Goal: Task Accomplishment & Management: Manage account settings

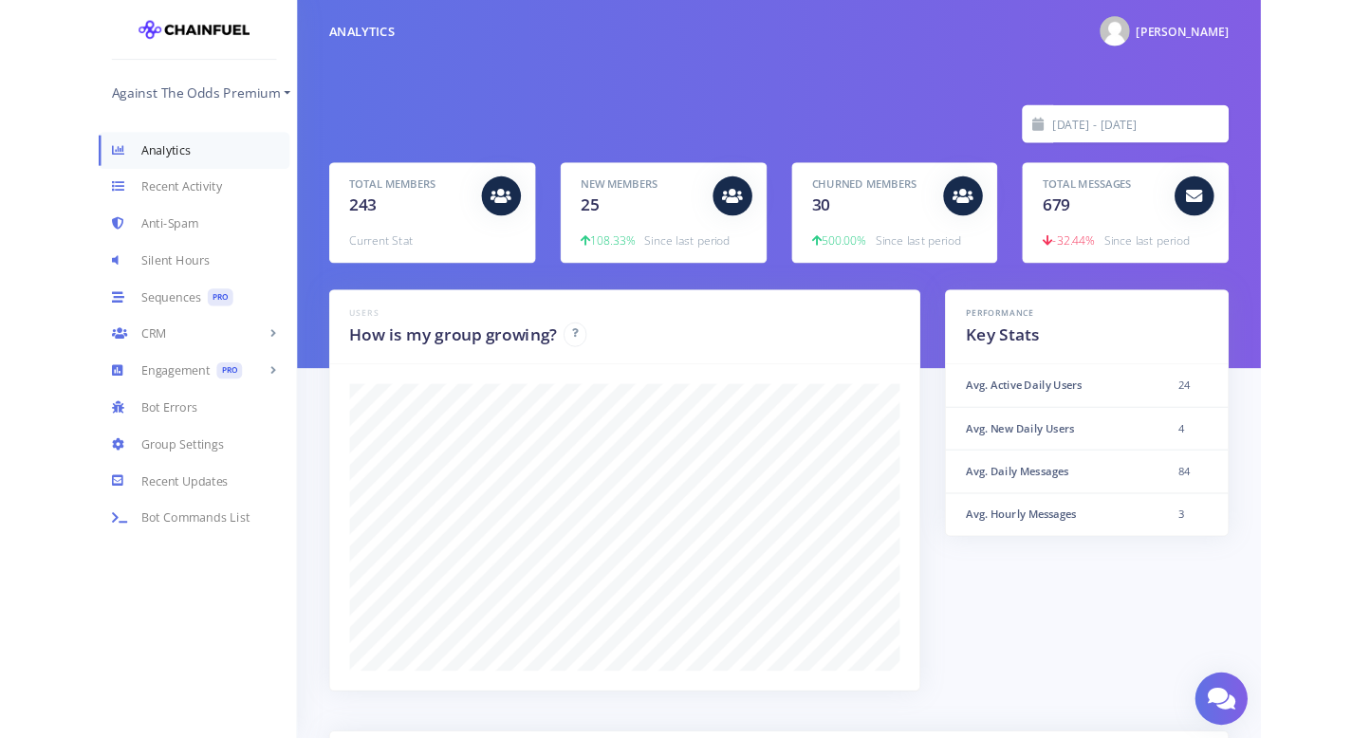
scroll to position [332, 993]
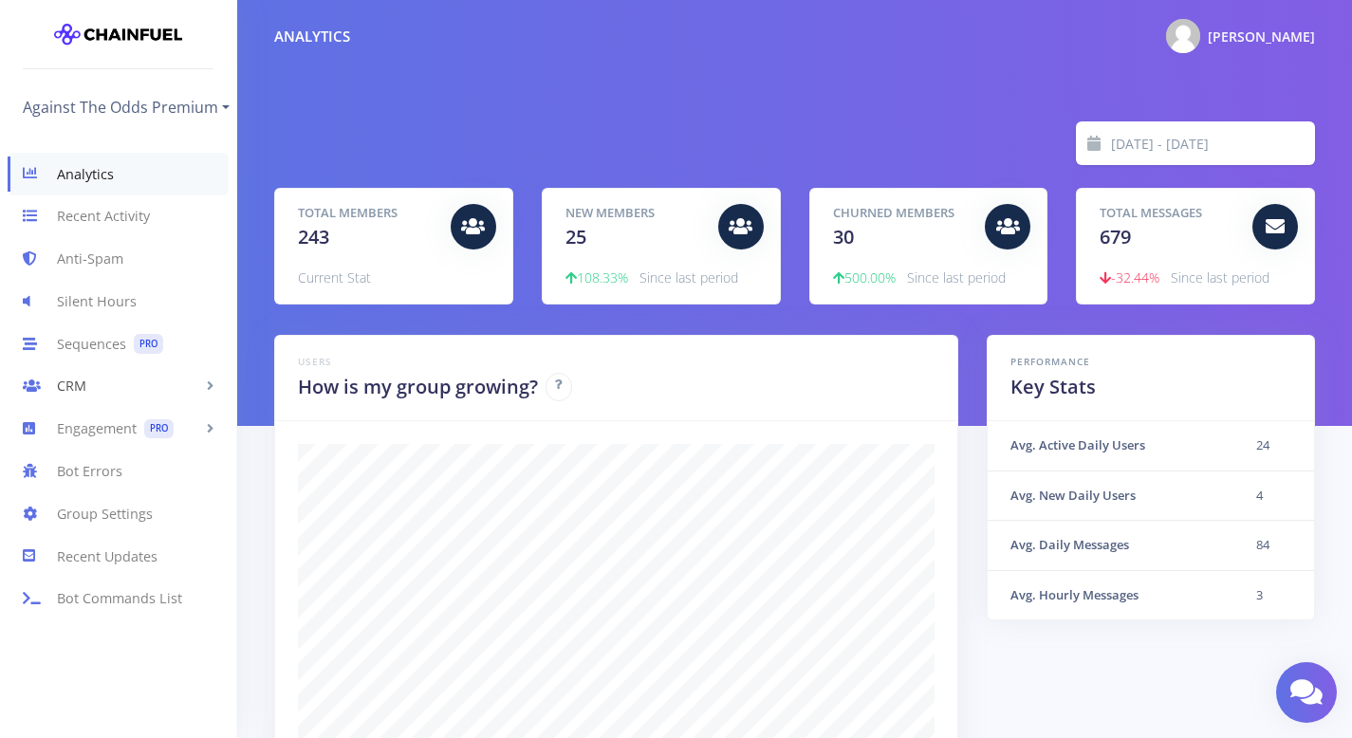
click at [118, 398] on link "CRM" at bounding box center [118, 386] width 236 height 43
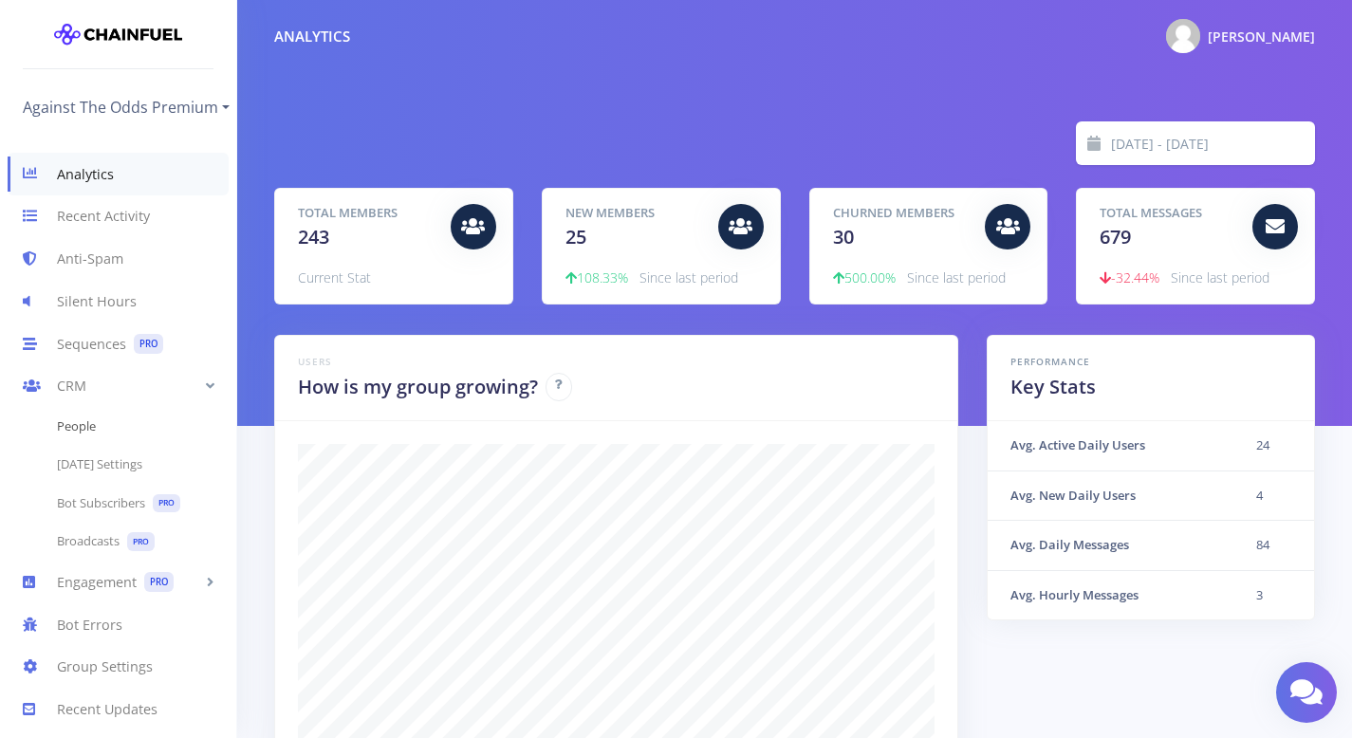
click at [107, 429] on link "People" at bounding box center [118, 427] width 236 height 38
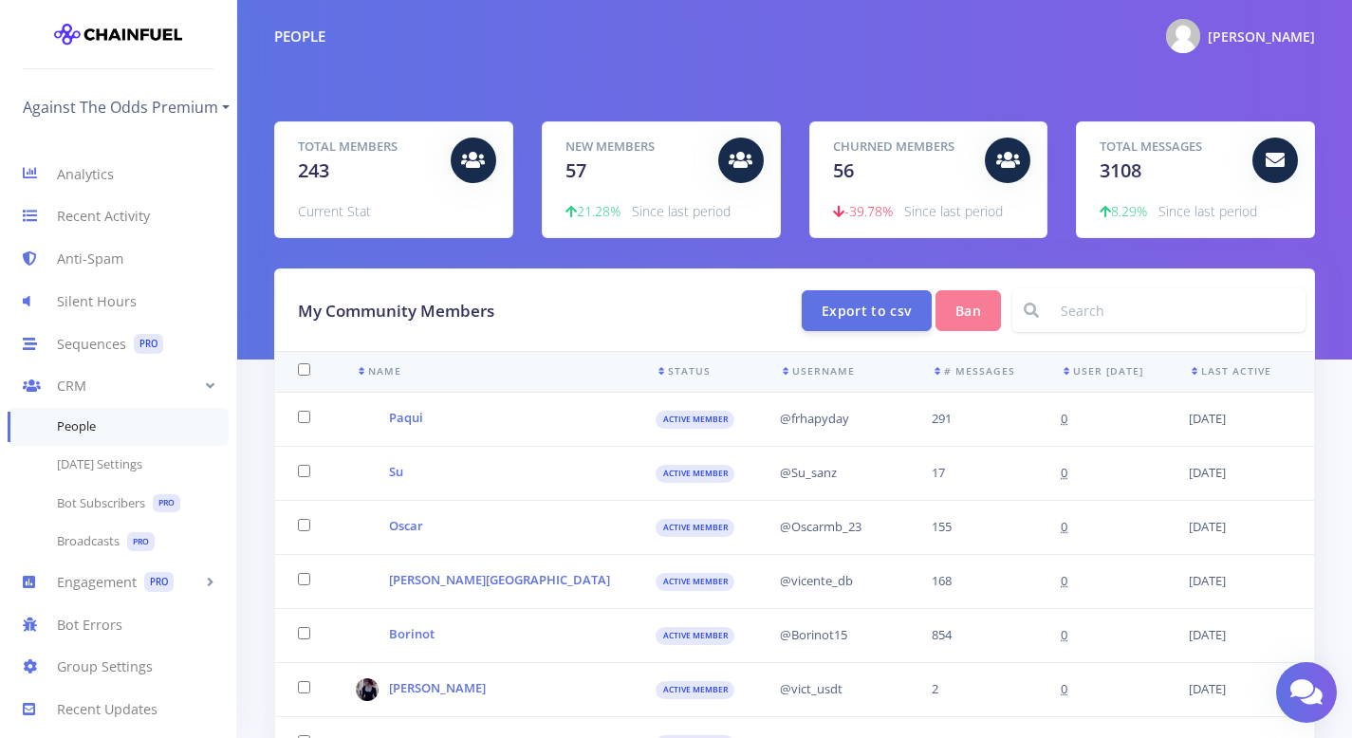
click at [1118, 322] on input at bounding box center [1177, 310] width 256 height 44
type input "vic"
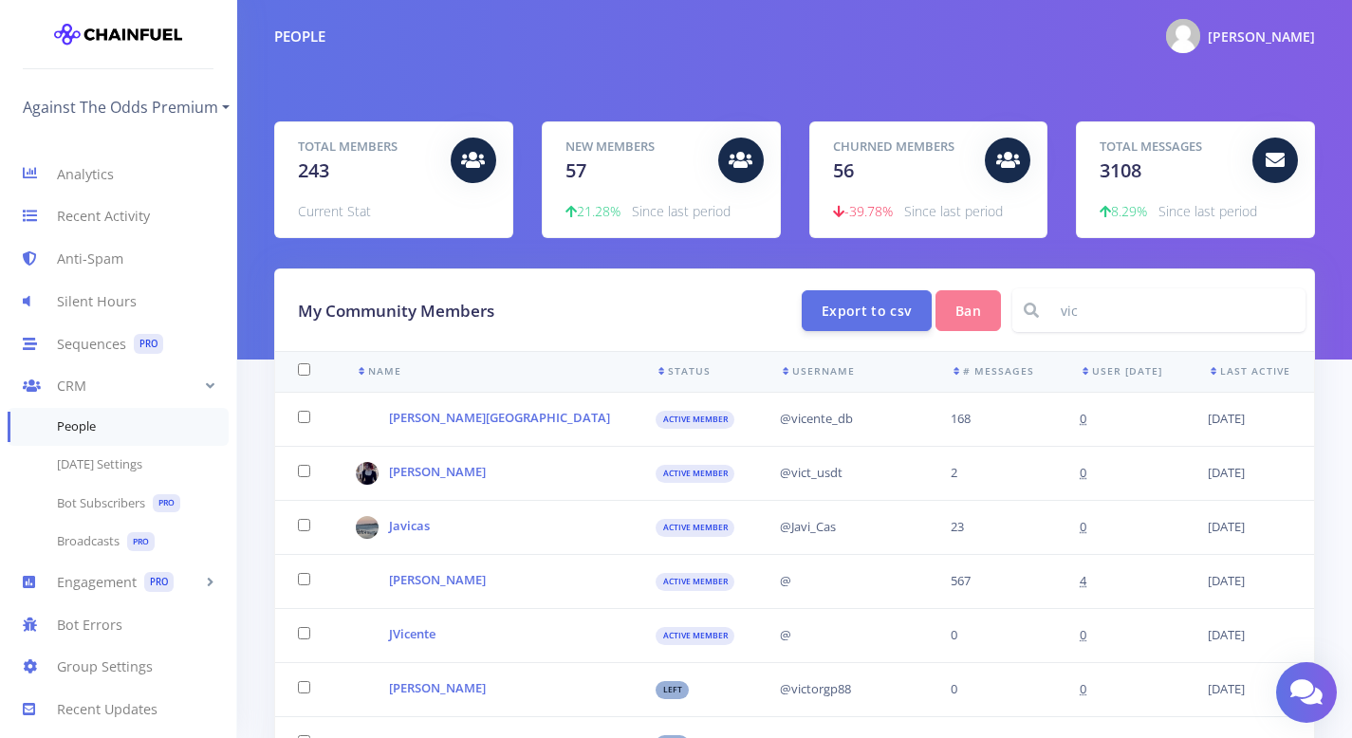
click at [1119, 311] on input "vic" at bounding box center [1177, 310] width 256 height 44
type input "vict_usdt"
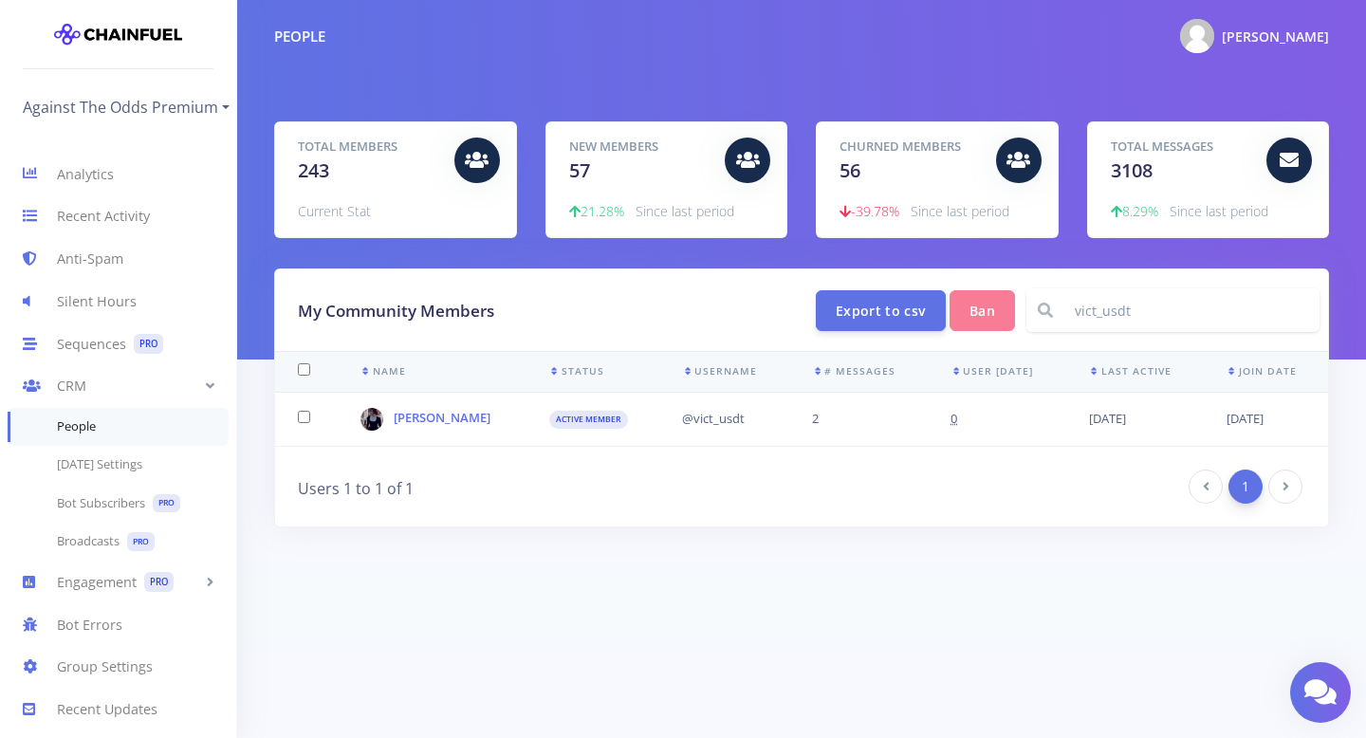
click at [549, 422] on span "active member" at bounding box center [588, 420] width 79 height 19
click at [444, 417] on link "Victorina" at bounding box center [442, 417] width 97 height 17
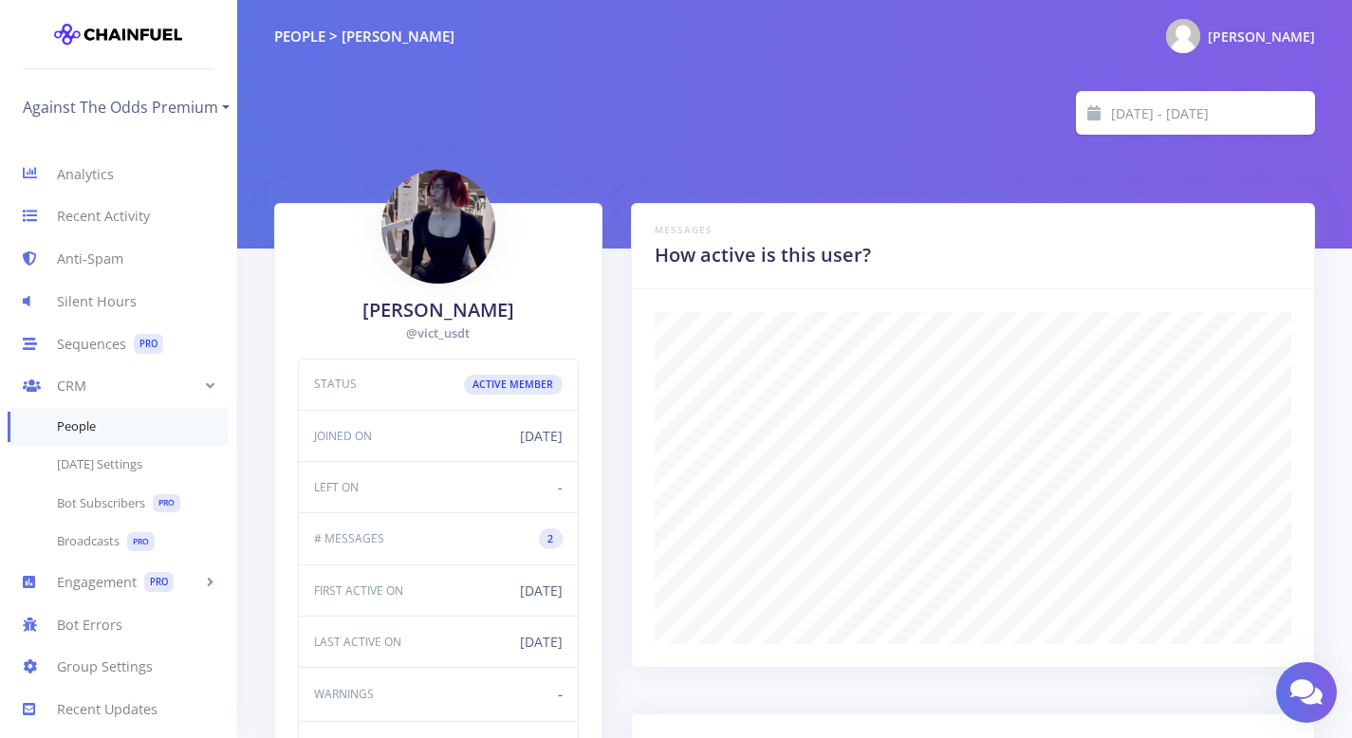
scroll to position [332, 637]
click at [459, 233] on img at bounding box center [438, 223] width 114 height 114
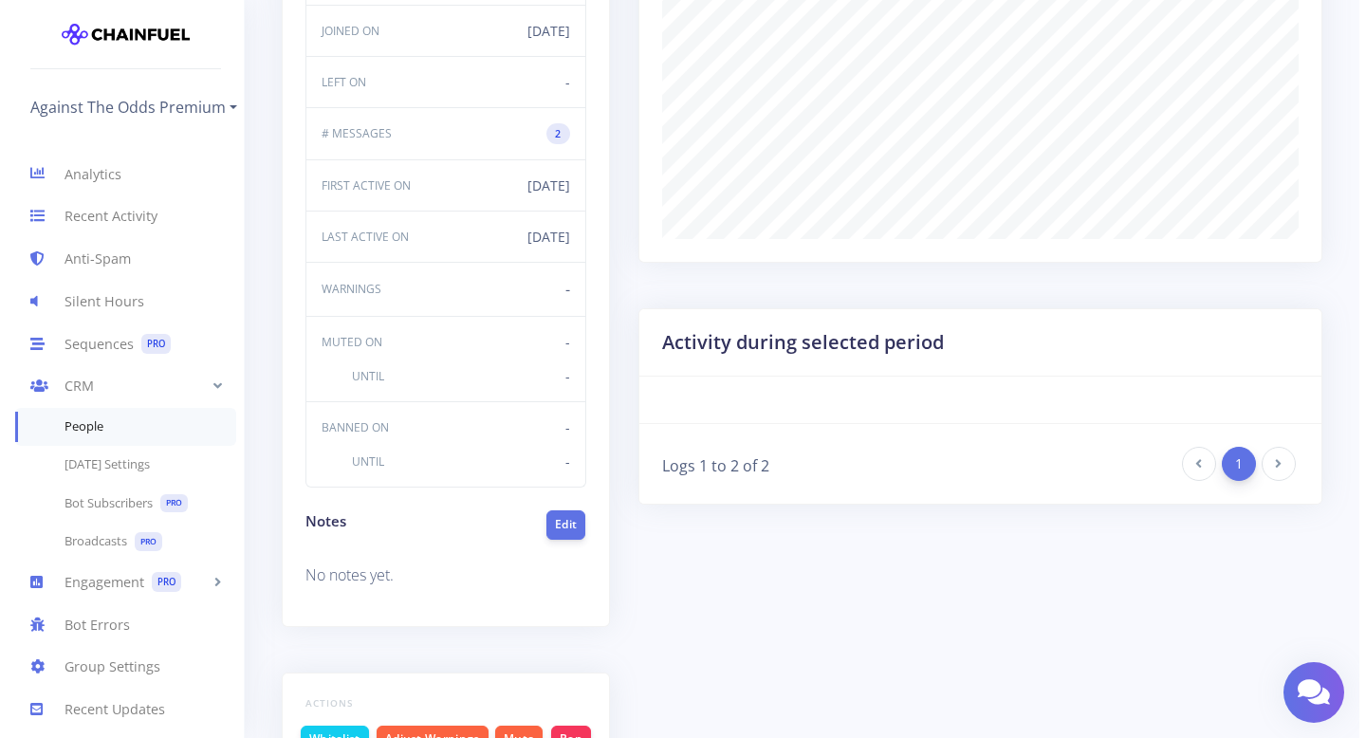
scroll to position [531, 0]
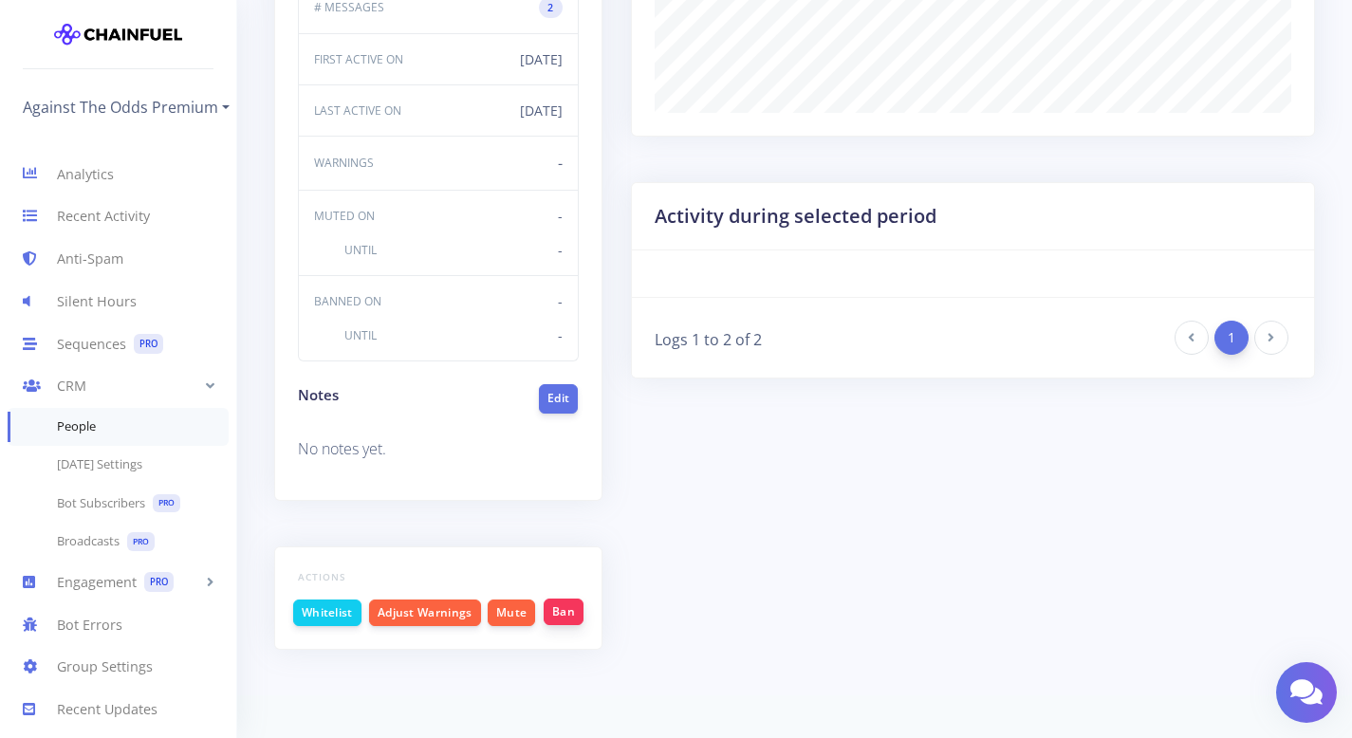
click at [561, 614] on button "Ban" at bounding box center [564, 612] width 40 height 27
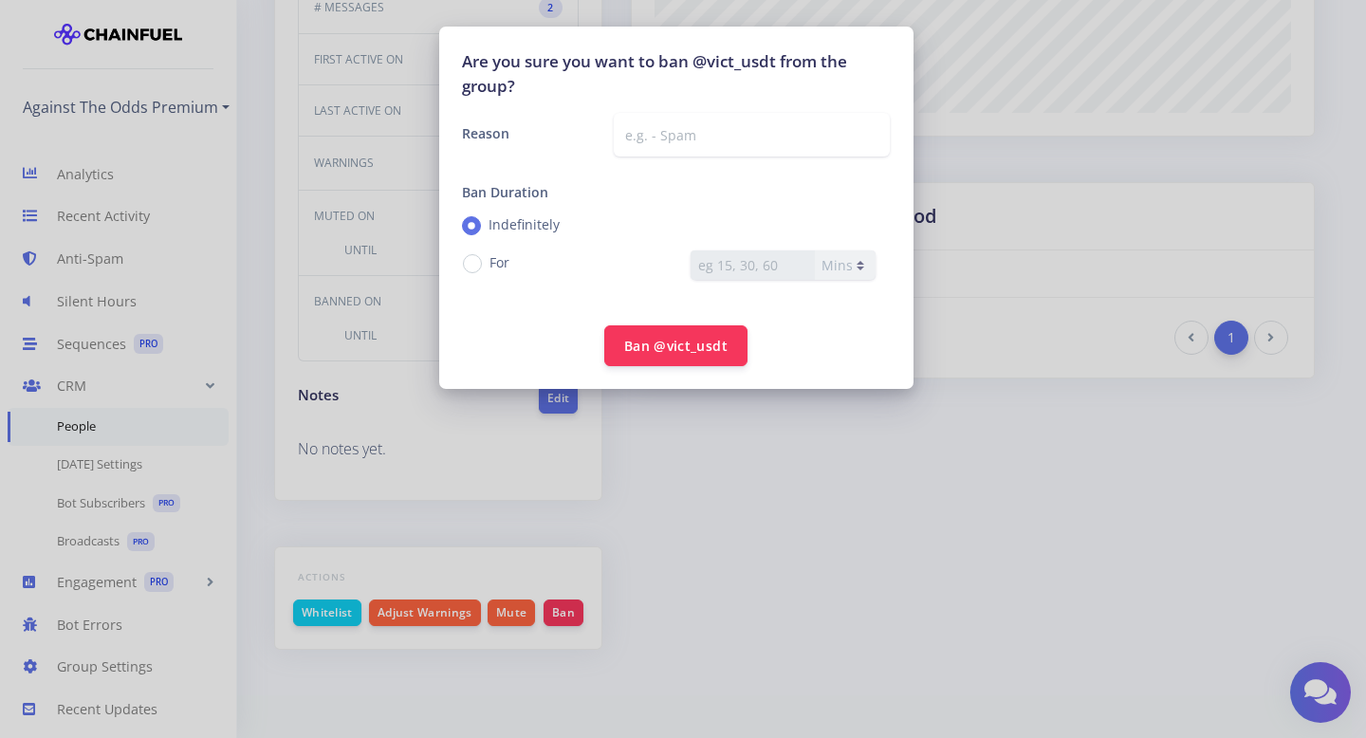
click at [704, 381] on form "Are you sure you want to ban @vict_usdt from the group? Reason Ban Duration Ind…" at bounding box center [676, 208] width 474 height 362
click at [710, 363] on button "Ban @vict_usdt" at bounding box center [675, 344] width 143 height 41
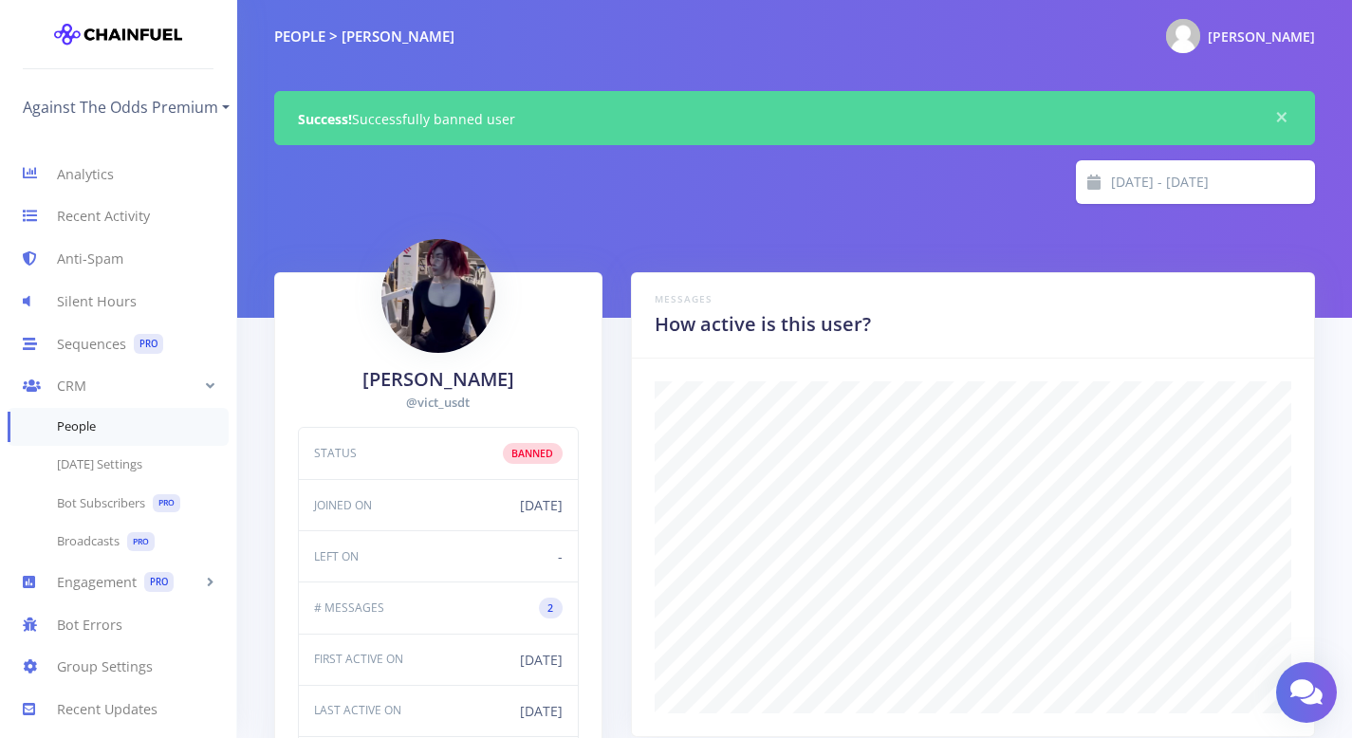
scroll to position [332, 637]
